Goal: Navigation & Orientation: Find specific page/section

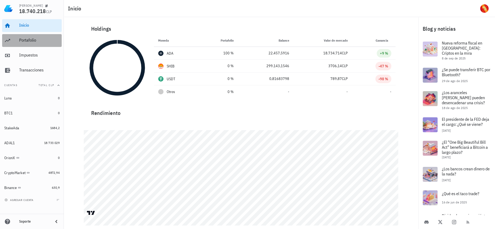
click at [43, 41] on div "Portafolio" at bounding box center [39, 40] width 40 height 5
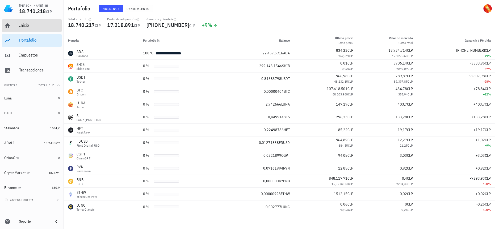
click at [41, 29] on div "Inicio" at bounding box center [39, 25] width 40 height 12
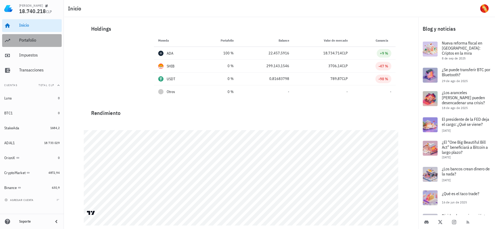
click at [41, 44] on div "Portafolio" at bounding box center [39, 40] width 40 height 12
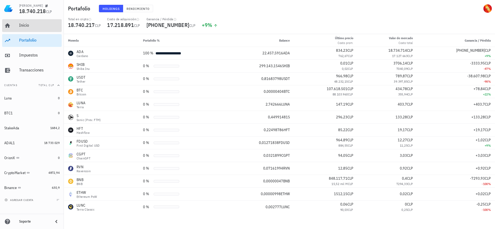
click at [43, 25] on div "Inicio" at bounding box center [39, 25] width 40 height 5
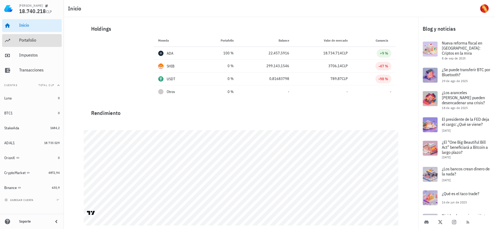
click at [51, 37] on div "Portafolio" at bounding box center [39, 40] width 40 height 12
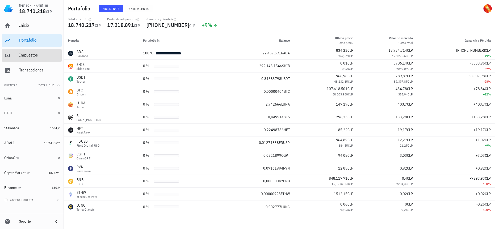
click at [38, 51] on div "Impuestos" at bounding box center [39, 55] width 40 height 12
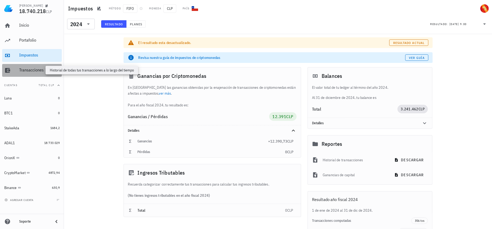
click at [34, 72] on div "Transacciones" at bounding box center [39, 69] width 40 height 5
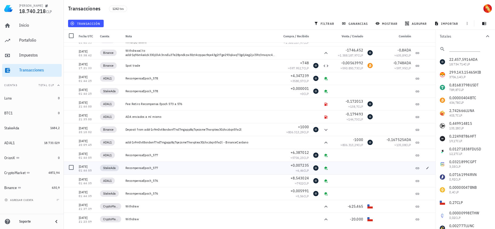
scroll to position [145, 0]
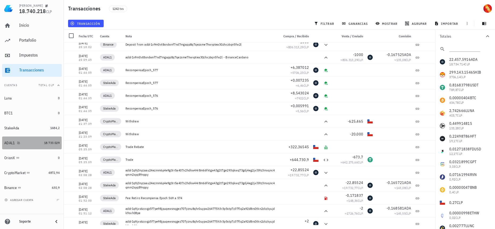
click at [33, 148] on div "ADAL1" at bounding box center [23, 142] width 38 height 11
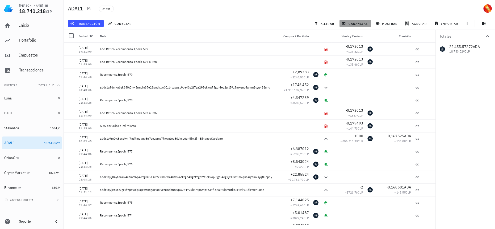
click at [365, 26] on button "ganancias" at bounding box center [356, 23] width 32 height 7
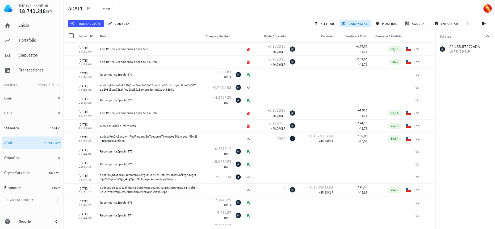
click at [365, 26] on button "ganancias" at bounding box center [356, 23] width 32 height 7
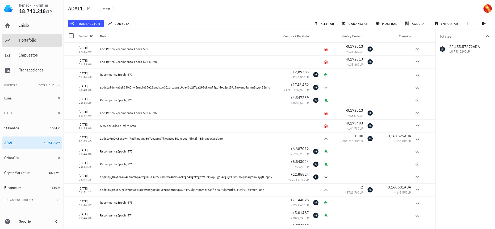
click at [38, 41] on div "Portafolio" at bounding box center [39, 40] width 40 height 5
